Goal: Transaction & Acquisition: Purchase product/service

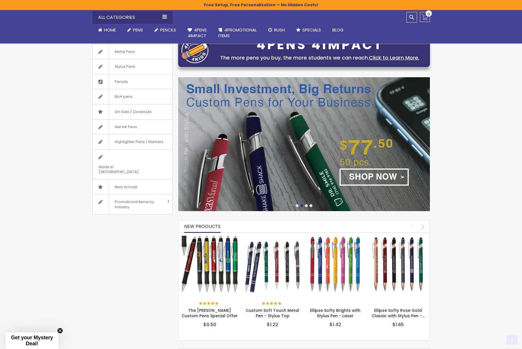
scroll to position [110, 0]
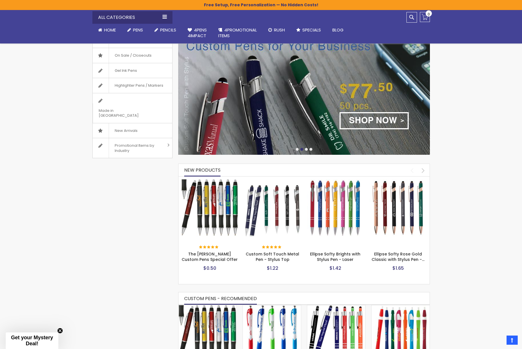
click at [371, 120] on img at bounding box center [304, 88] width 252 height 134
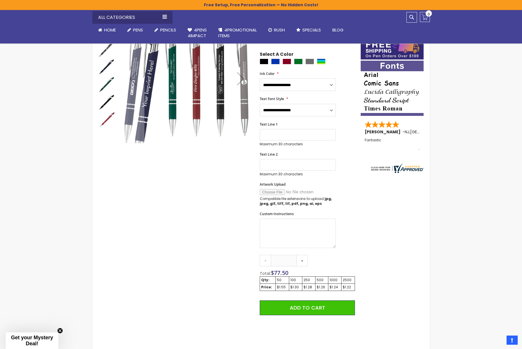
scroll to position [163, 0]
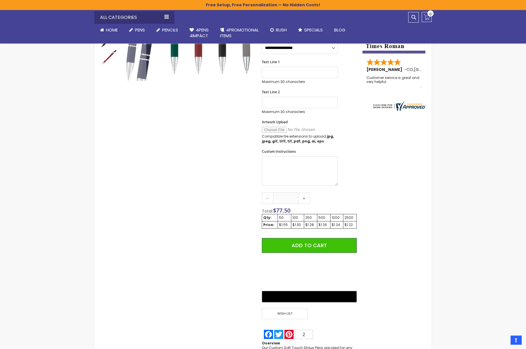
click at [138, 30] on div "Close dialog Sign up to get your Mystery Discount ! Name Email Send Me the Deal…" at bounding box center [263, 174] width 526 height 349
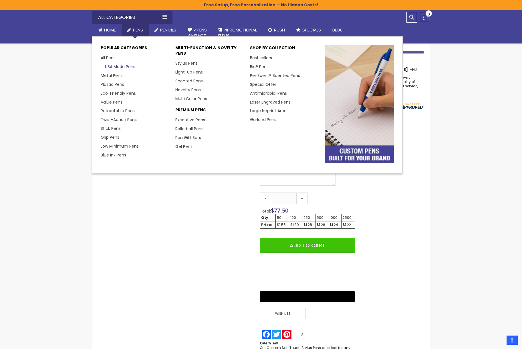
click at [127, 66] on link "USA Made Pens" at bounding box center [118, 67] width 35 height 6
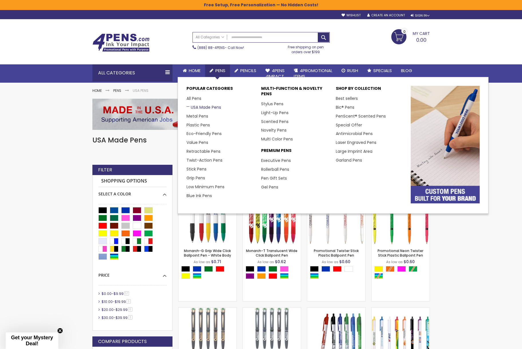
click at [210, 107] on link "USA Made Pens" at bounding box center [204, 107] width 35 height 6
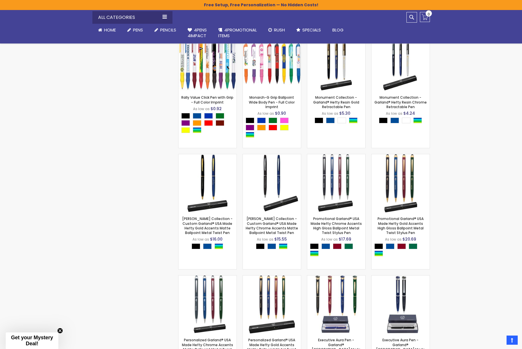
scroll to position [501, 0]
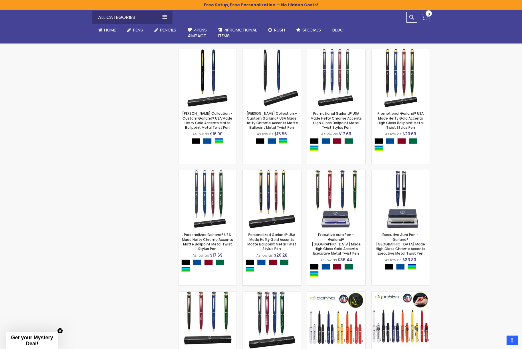
click at [281, 184] on img at bounding box center [272, 199] width 58 height 58
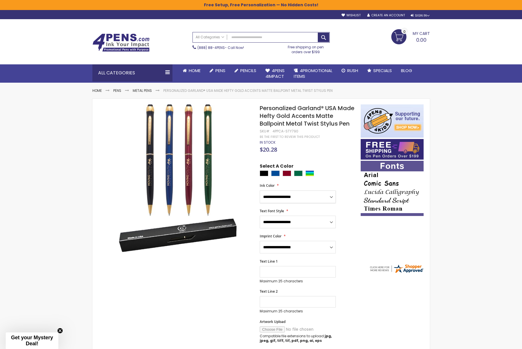
click at [332, 193] on select "**********" at bounding box center [298, 197] width 76 height 13
